Goal: Transaction & Acquisition: Purchase product/service

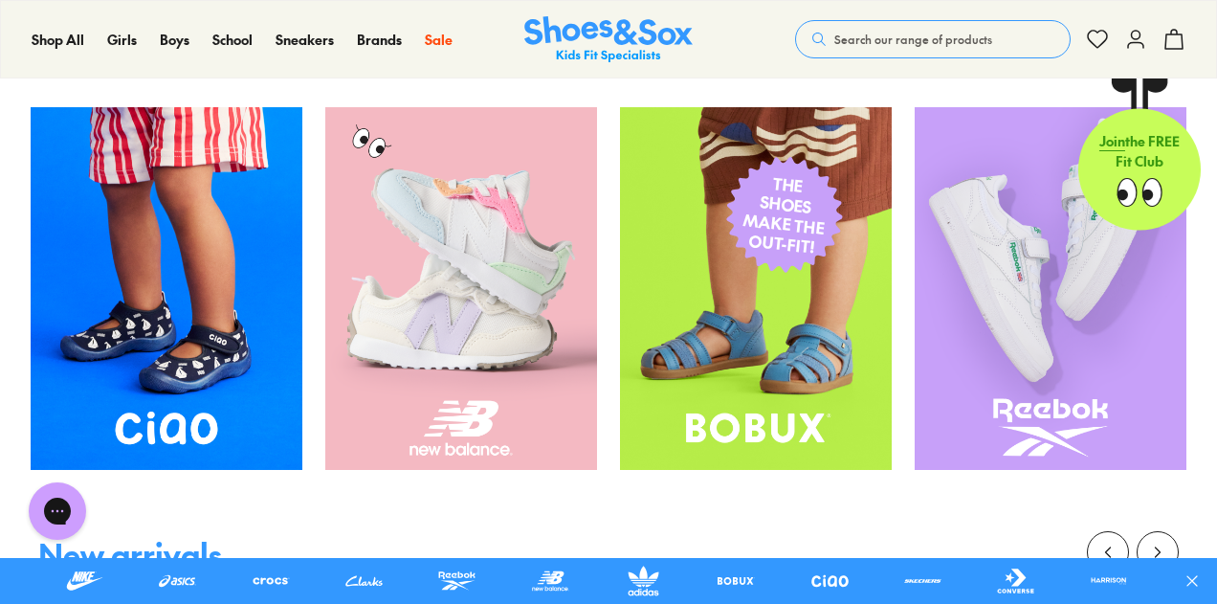
scroll to position [323, 0]
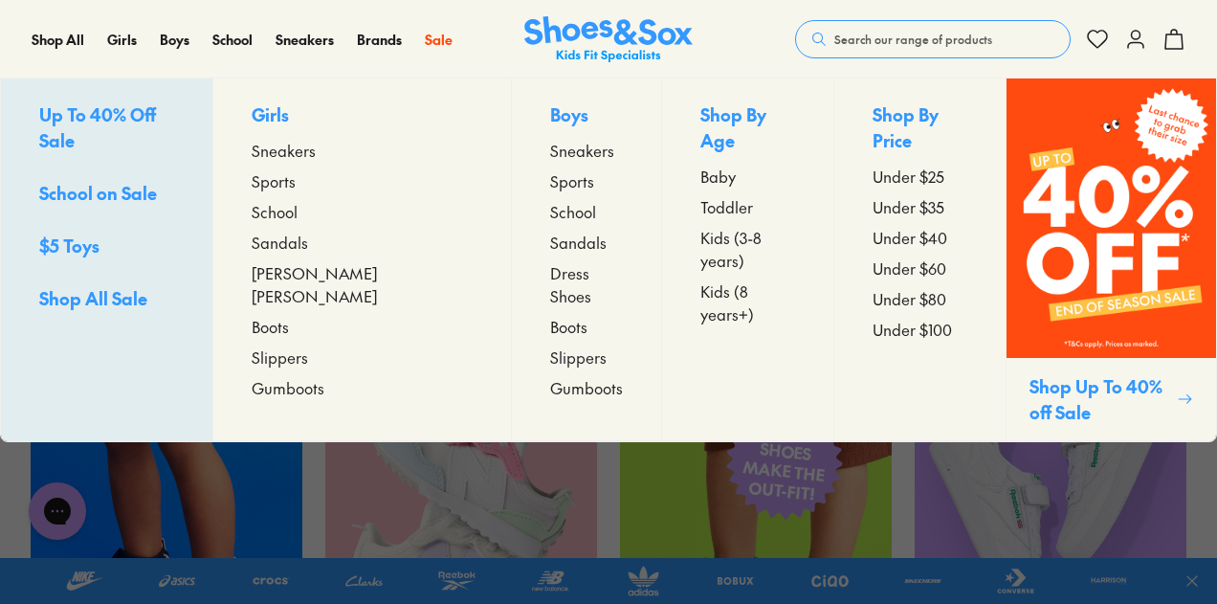
click at [296, 183] on span "Sports" at bounding box center [274, 180] width 44 height 23
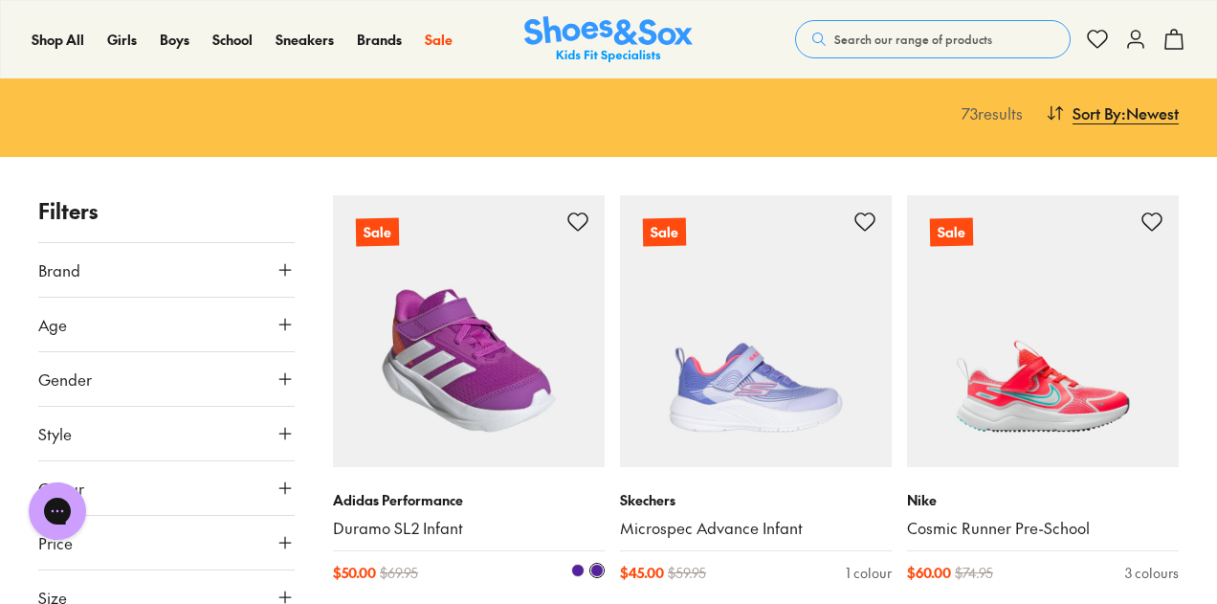
scroll to position [287, 0]
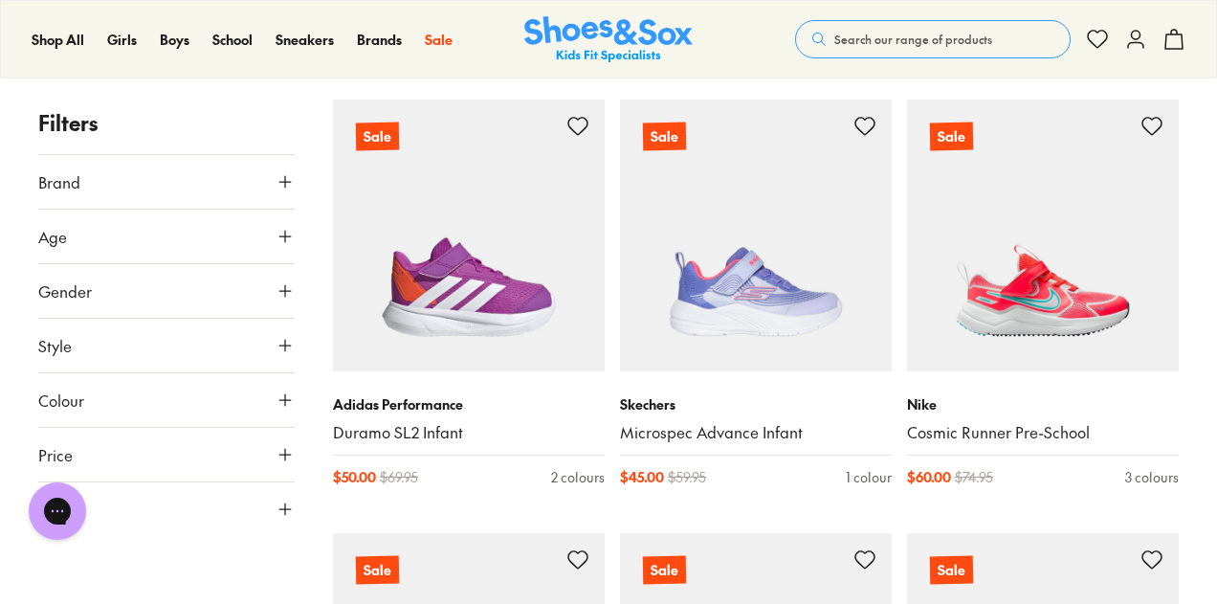
click at [283, 180] on icon at bounding box center [285, 181] width 19 height 19
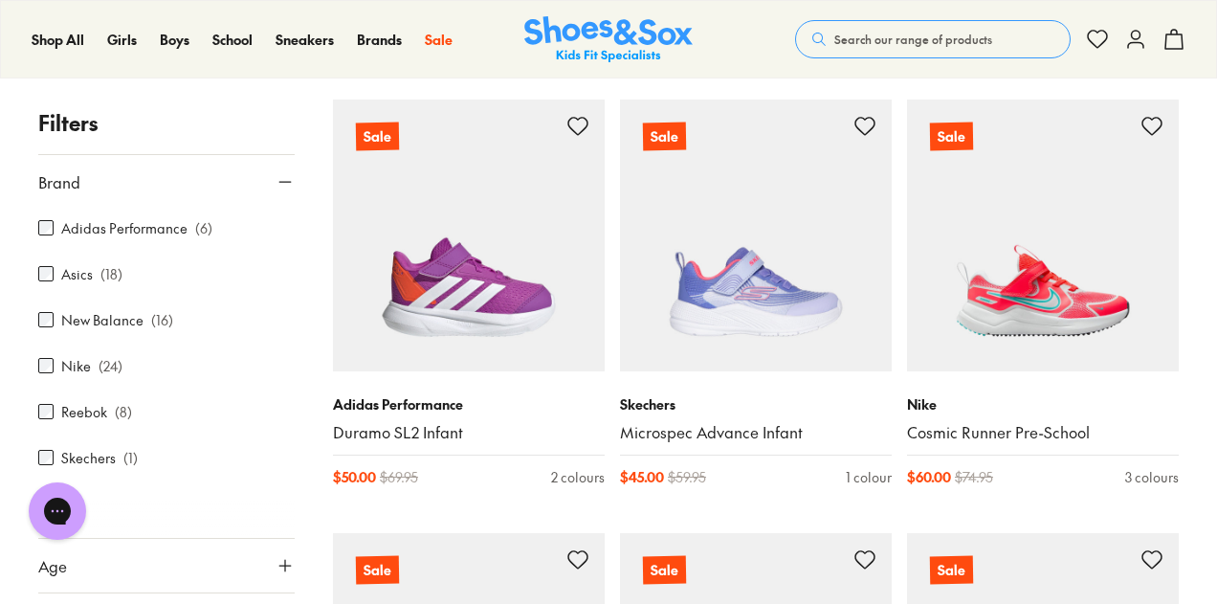
click at [67, 365] on label "Nike" at bounding box center [76, 366] width 30 height 20
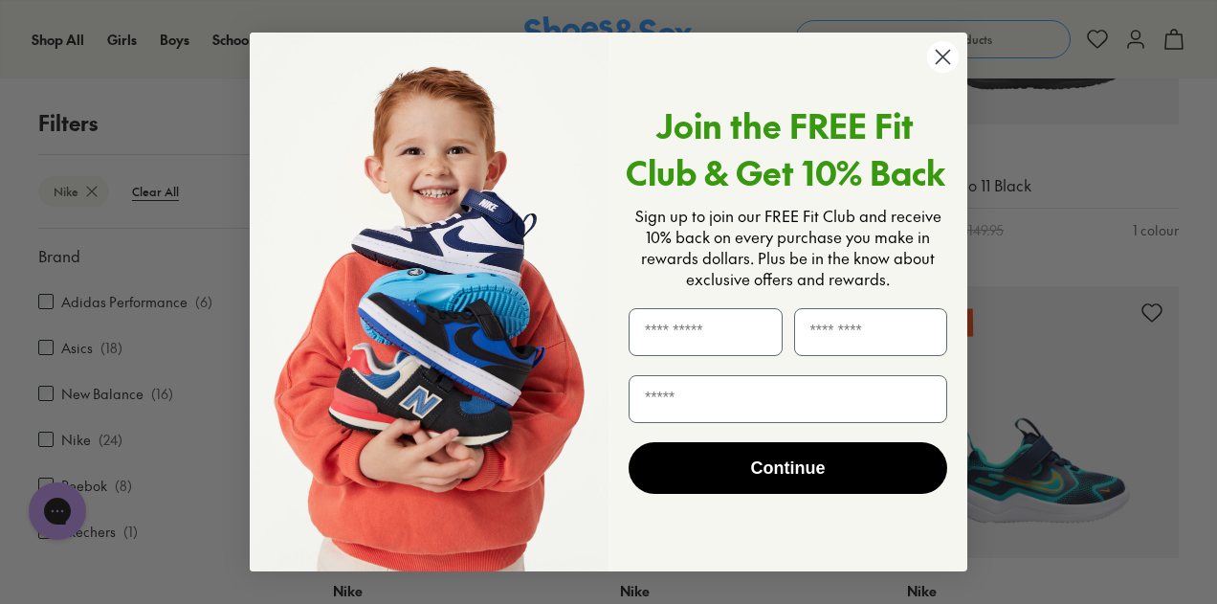
scroll to position [597, 0]
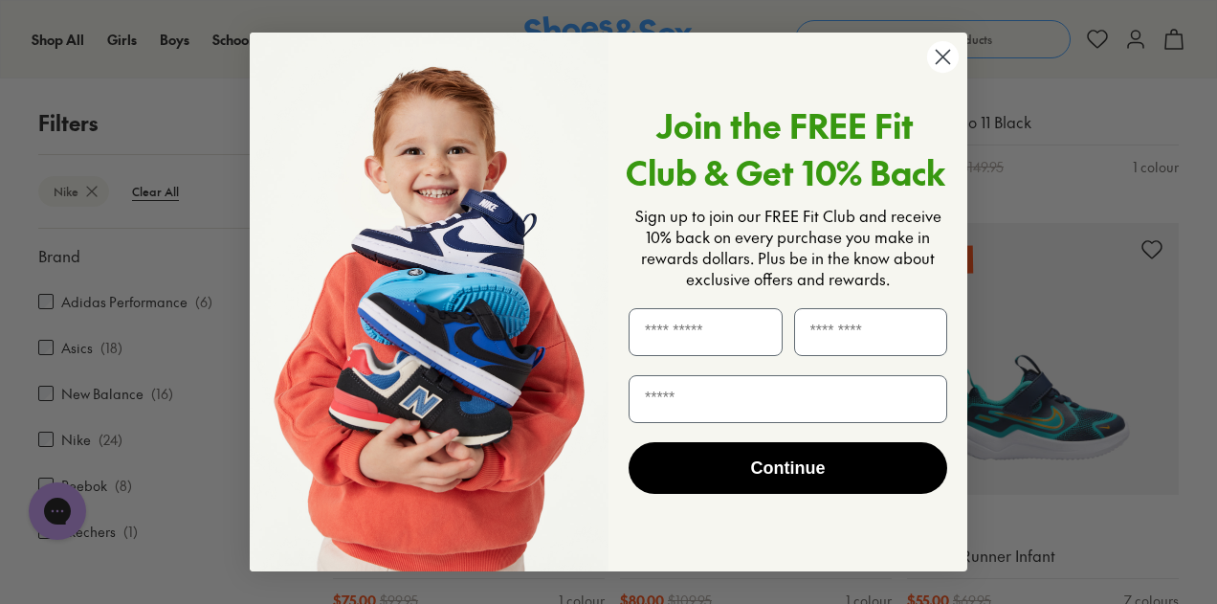
click at [947, 73] on circle "Close dialog" at bounding box center [943, 57] width 32 height 32
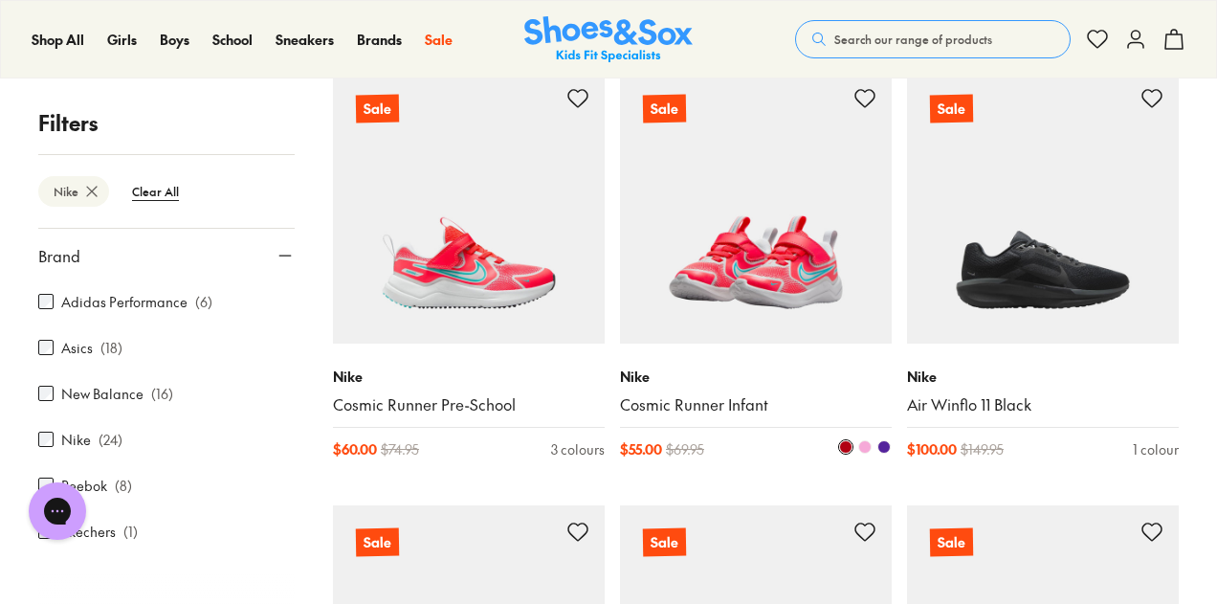
scroll to position [310, 0]
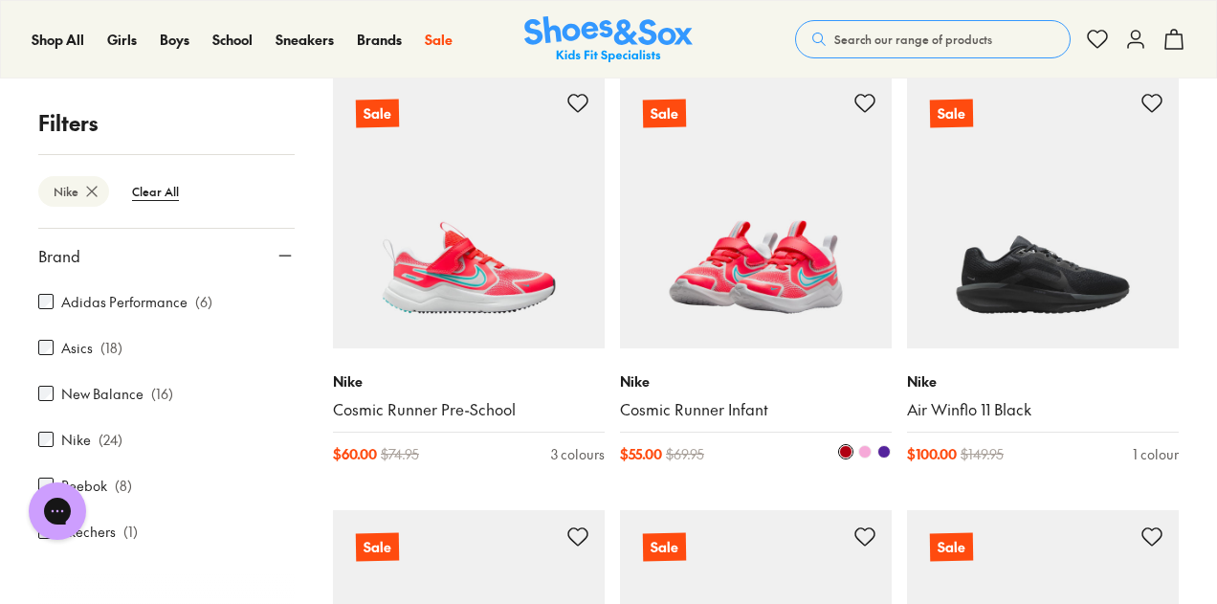
click at [769, 271] on img at bounding box center [756, 213] width 272 height 272
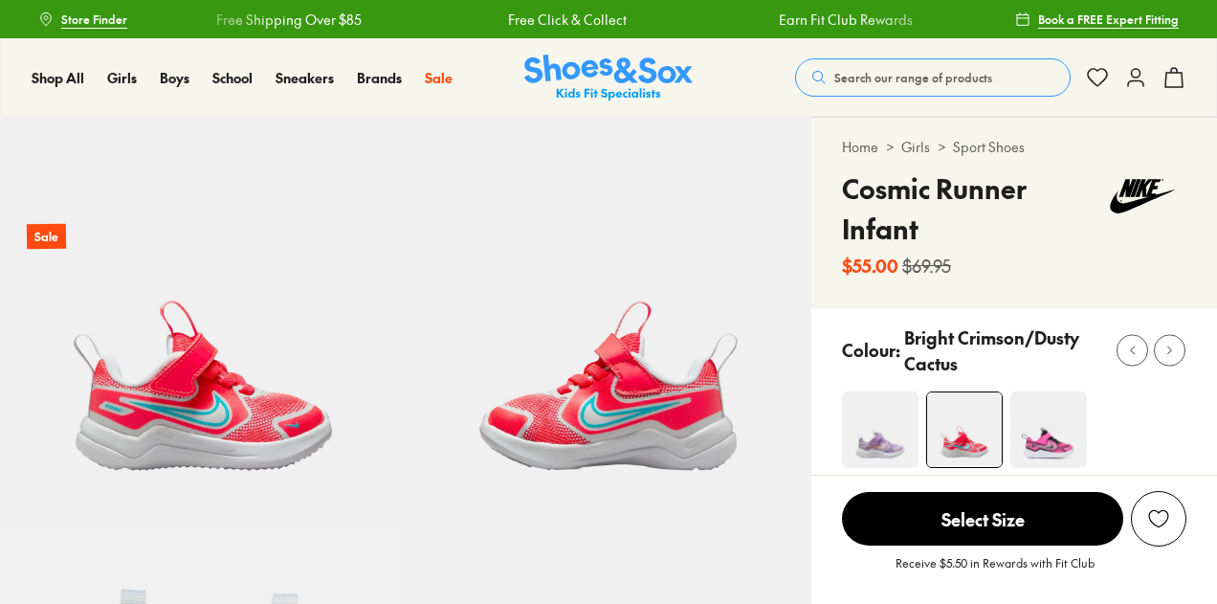
click at [873, 436] on img at bounding box center [880, 429] width 77 height 77
select select "*"
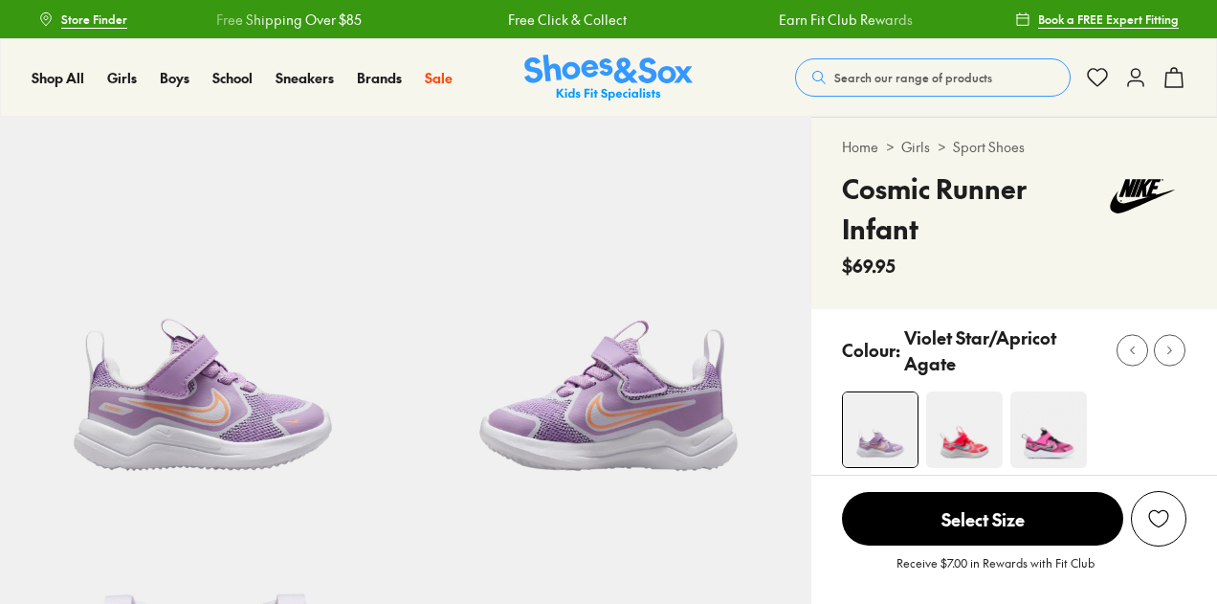
select select "*"
click at [1056, 441] on img at bounding box center [1048, 429] width 77 height 77
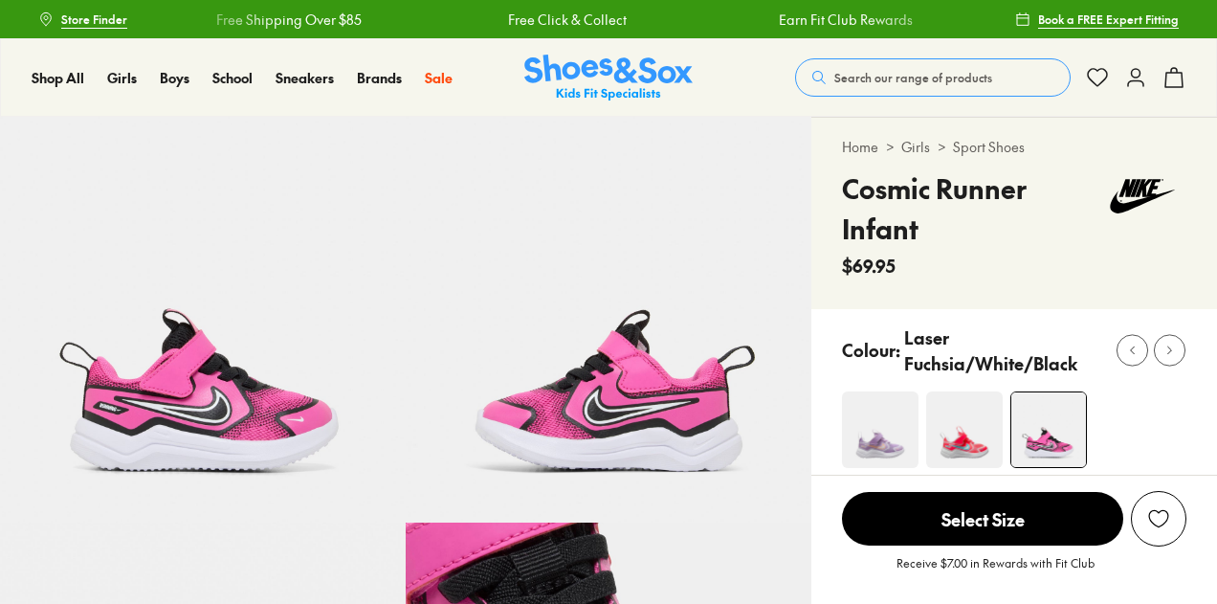
select select "*"
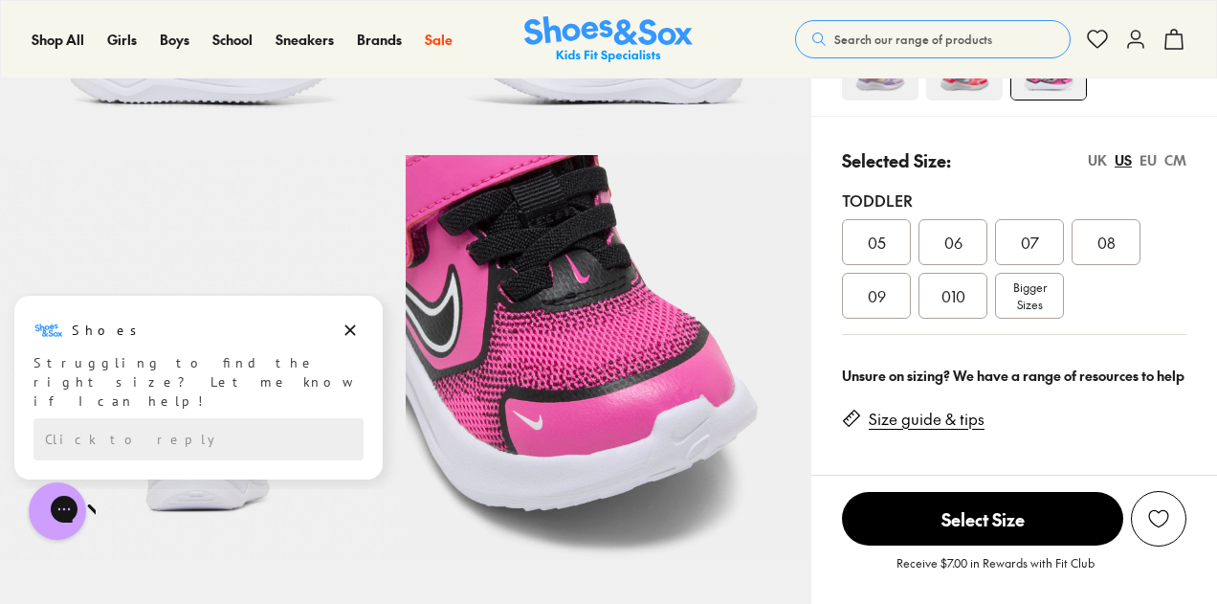
scroll to position [478, 0]
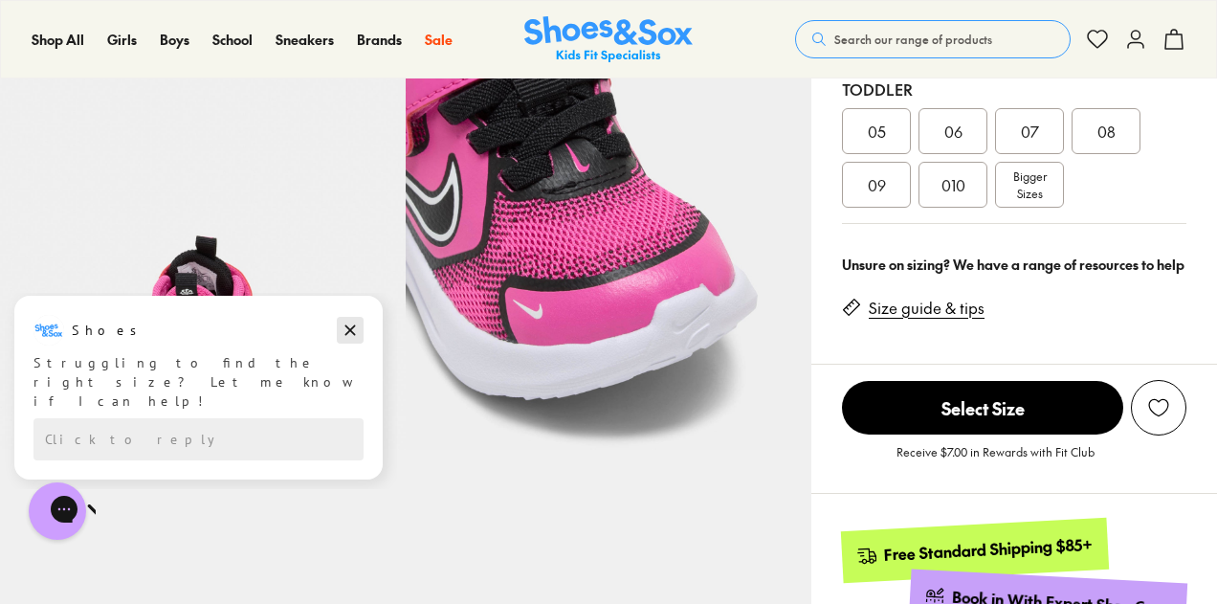
click at [347, 322] on icon "Dismiss campaign" at bounding box center [350, 330] width 19 height 23
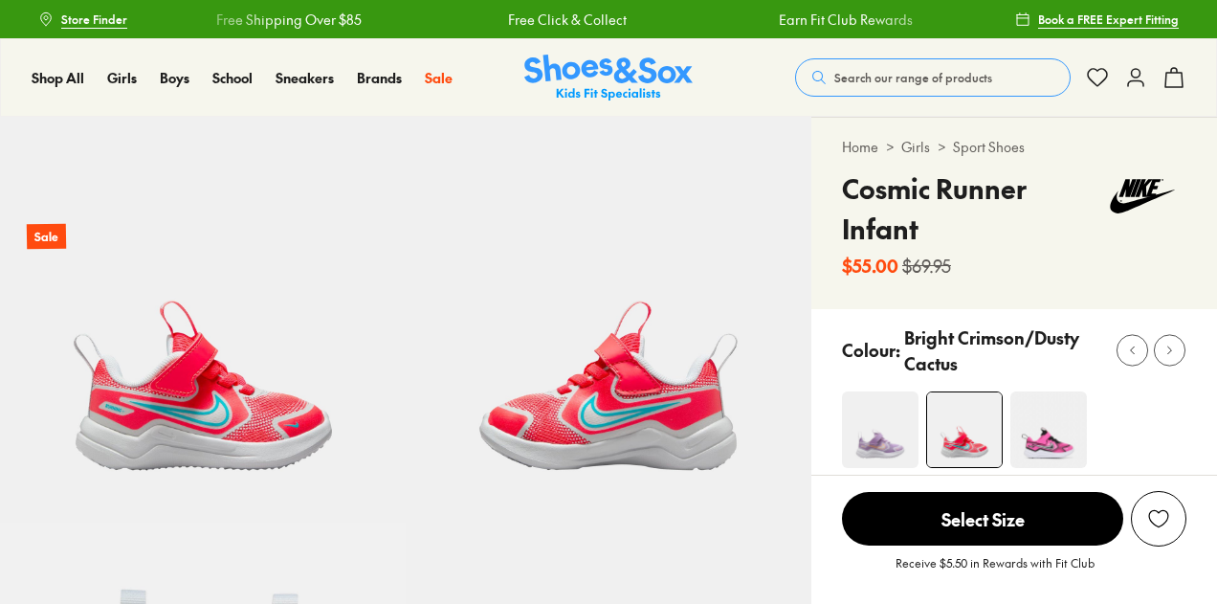
select select "*"
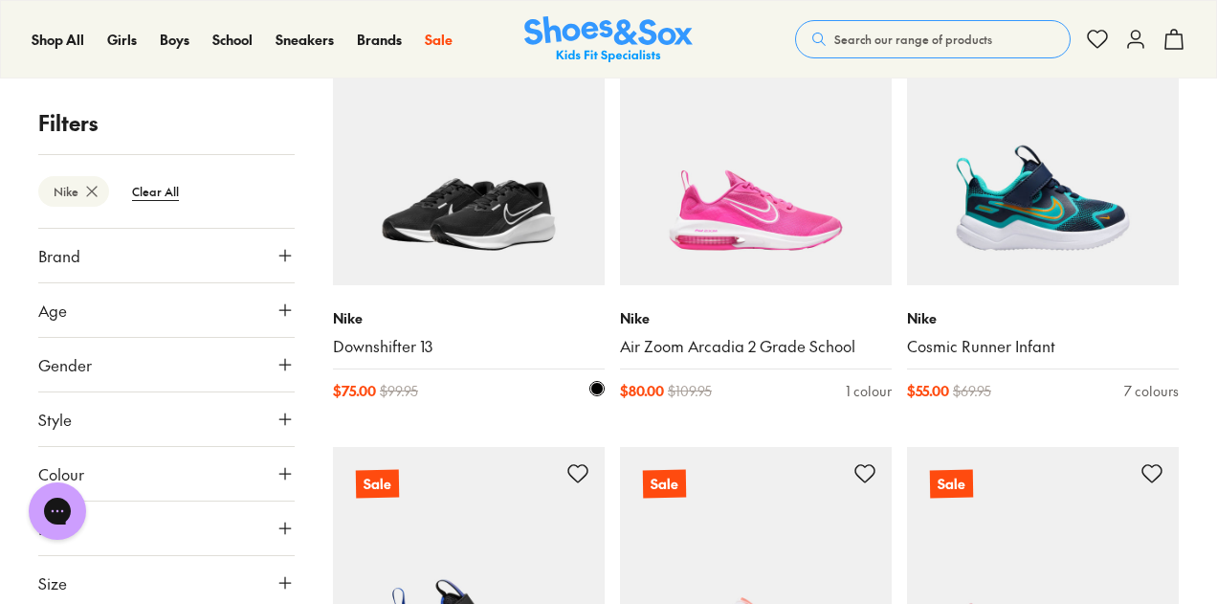
scroll to position [765, 0]
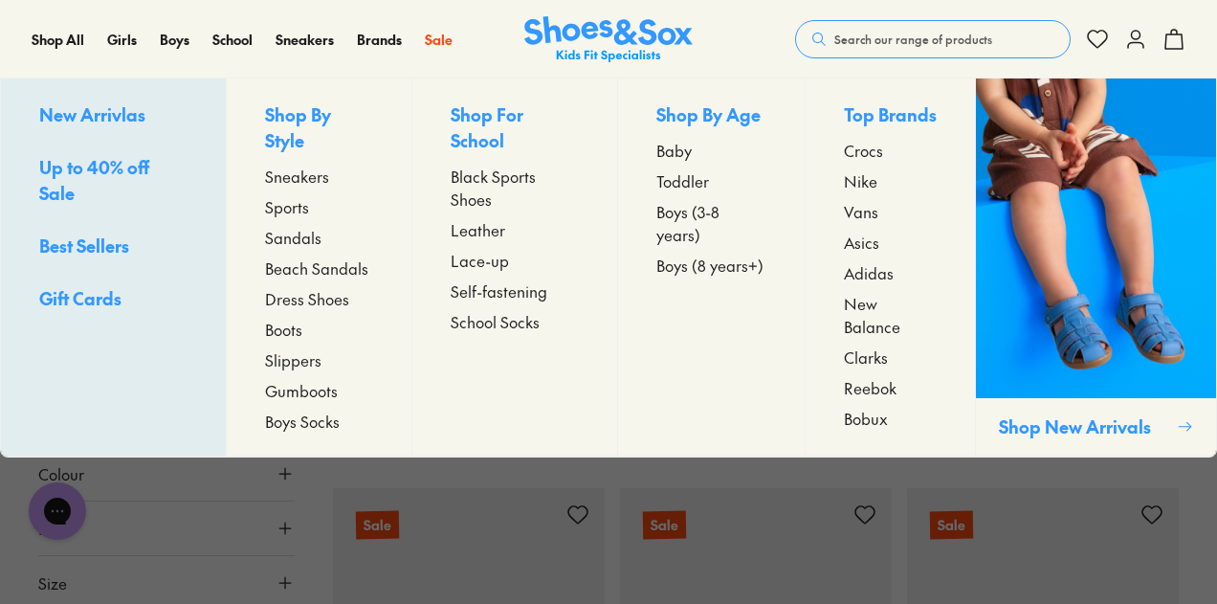
click at [288, 195] on span "Sports" at bounding box center [287, 206] width 44 height 23
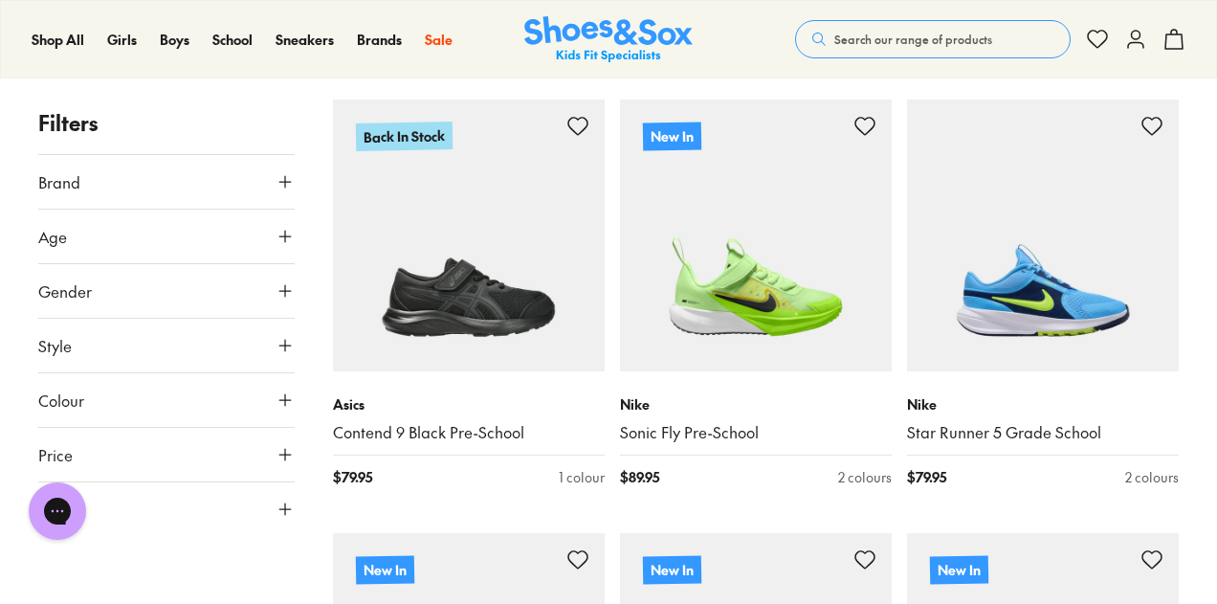
click at [85, 186] on button "Brand" at bounding box center [166, 182] width 256 height 54
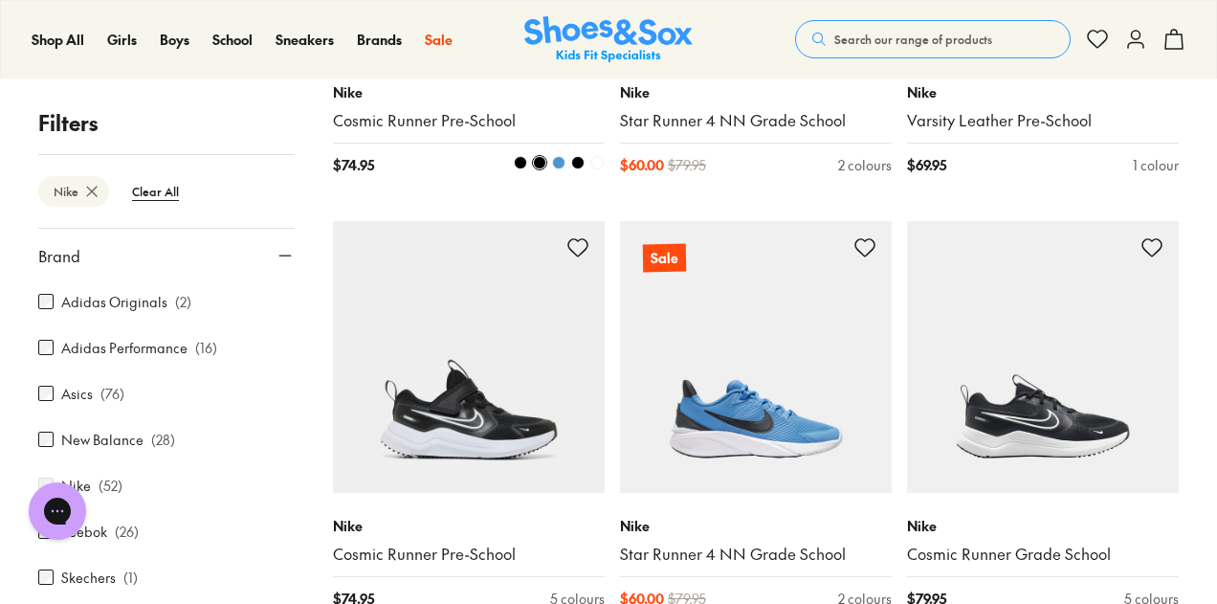
scroll to position [3636, 0]
